Goal: Information Seeking & Learning: Learn about a topic

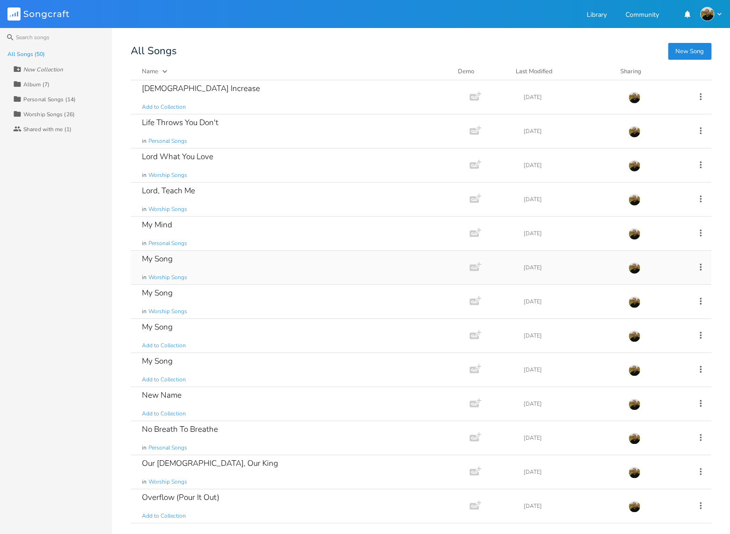
scroll to position [546, 0]
click at [218, 265] on div "My Song in Worship Songs" at bounding box center [298, 267] width 313 height 34
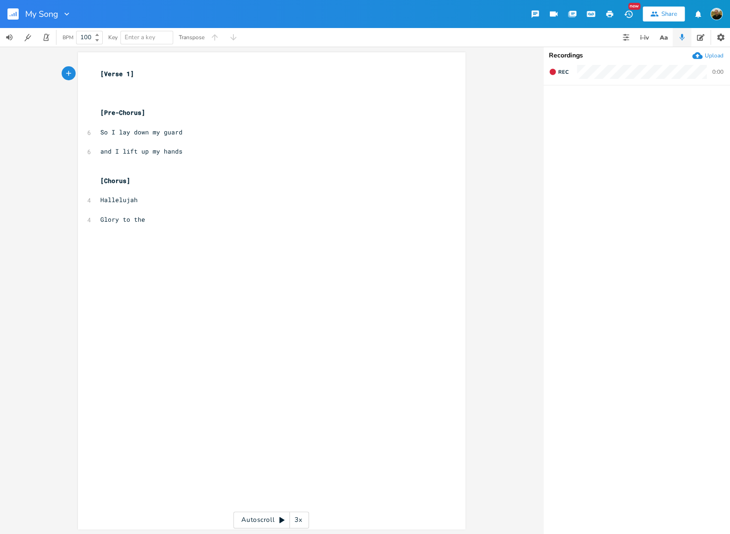
click at [12, 13] on rect "button" at bounding box center [12, 13] width 11 height 11
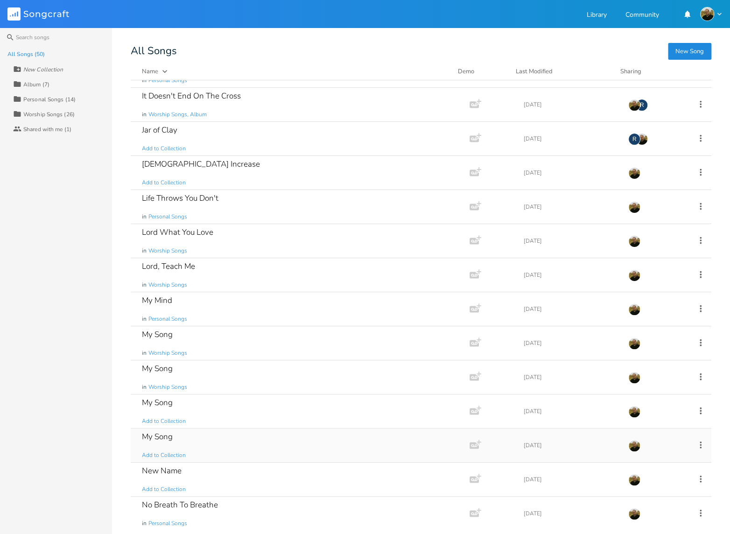
scroll to position [528, 0]
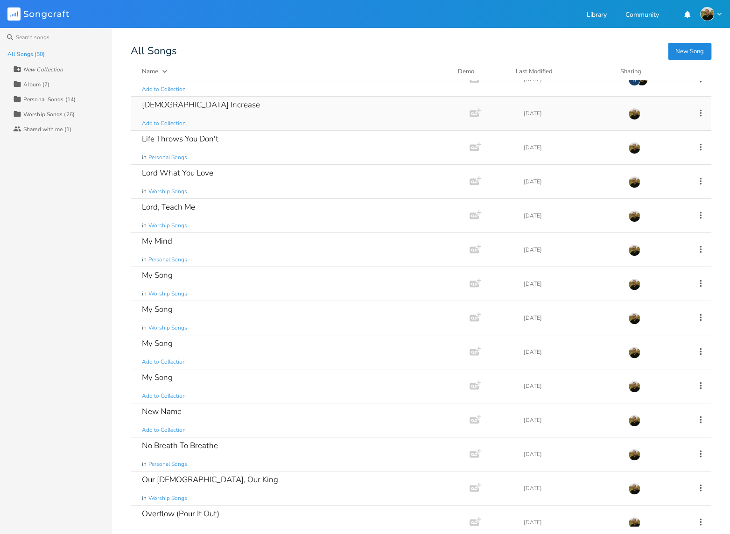
click at [214, 114] on div "[DEMOGRAPHIC_DATA] Increase Add to Collection" at bounding box center [298, 114] width 313 height 34
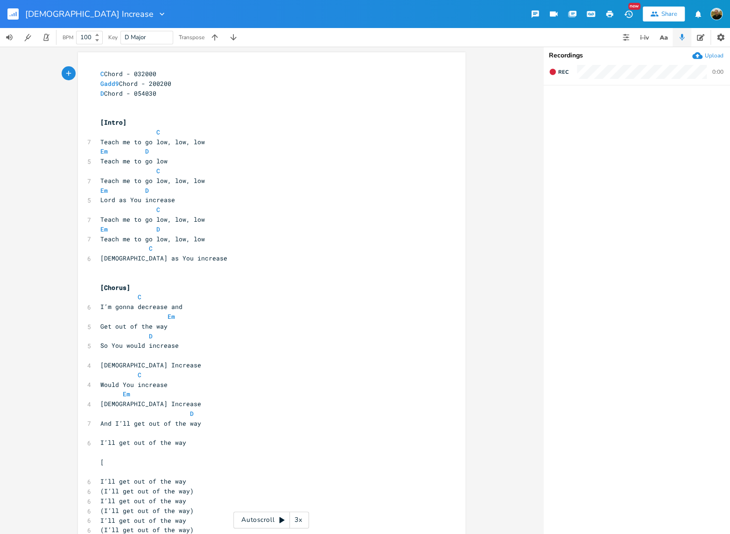
click at [14, 14] on rect "button" at bounding box center [12, 13] width 11 height 11
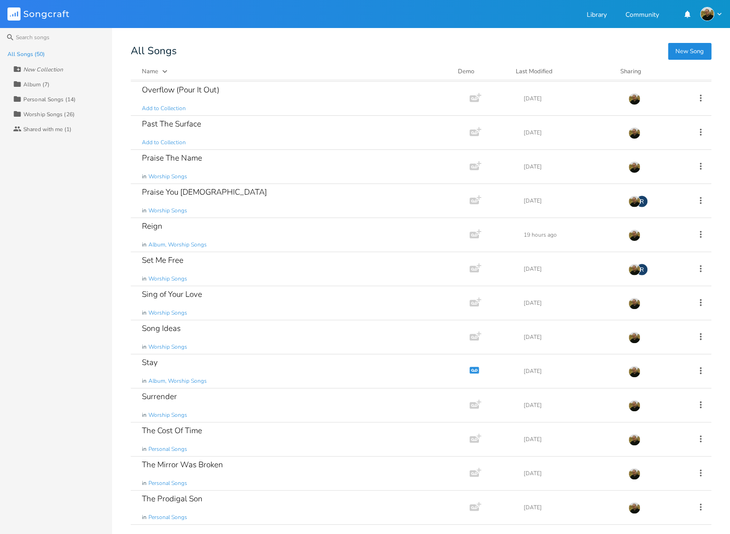
scroll to position [1254, 0]
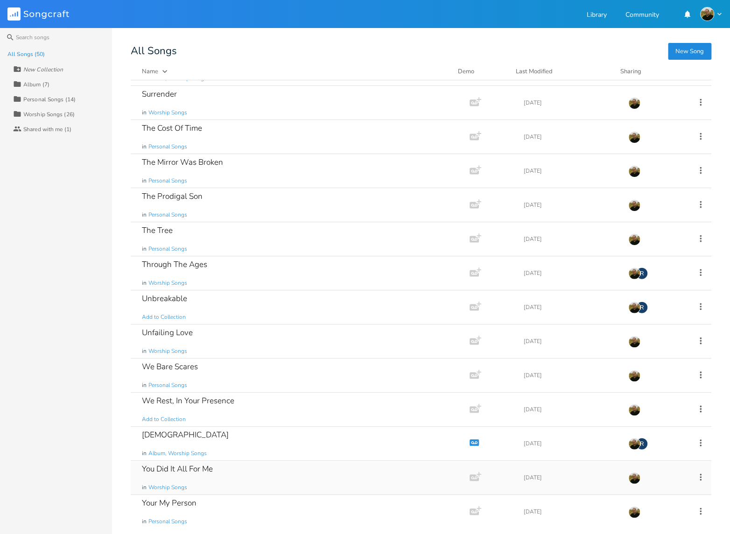
click at [267, 473] on div "You Did It All For Me in Worship Songs" at bounding box center [298, 477] width 313 height 34
